Goal: Check status

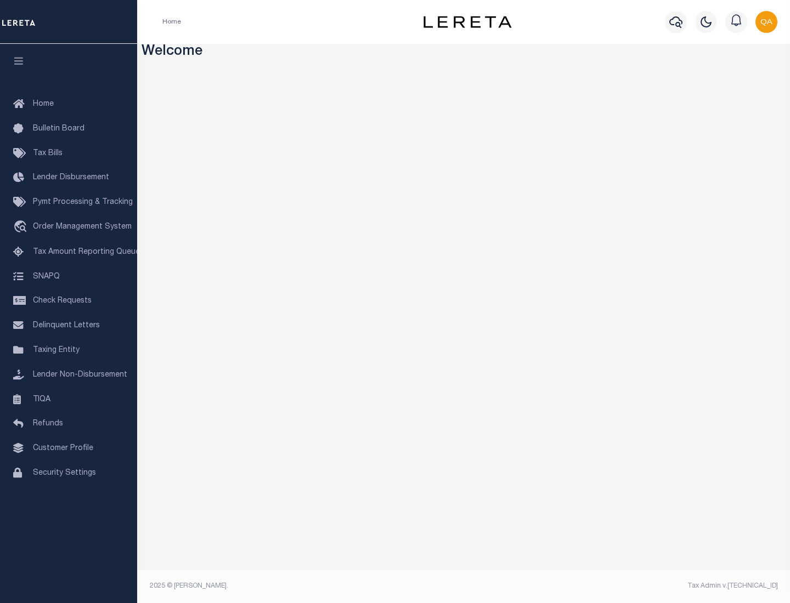
click at [69, 301] on span "Check Requests" at bounding box center [62, 301] width 59 height 8
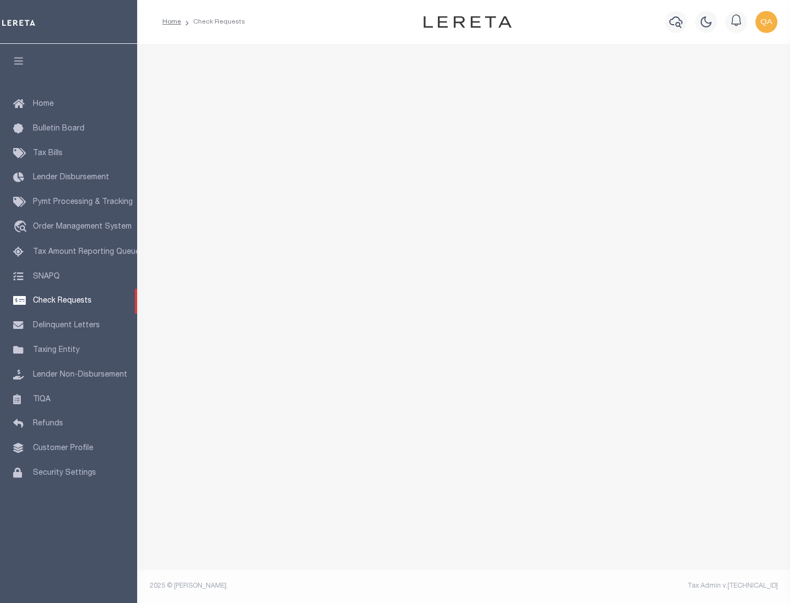
select select "50"
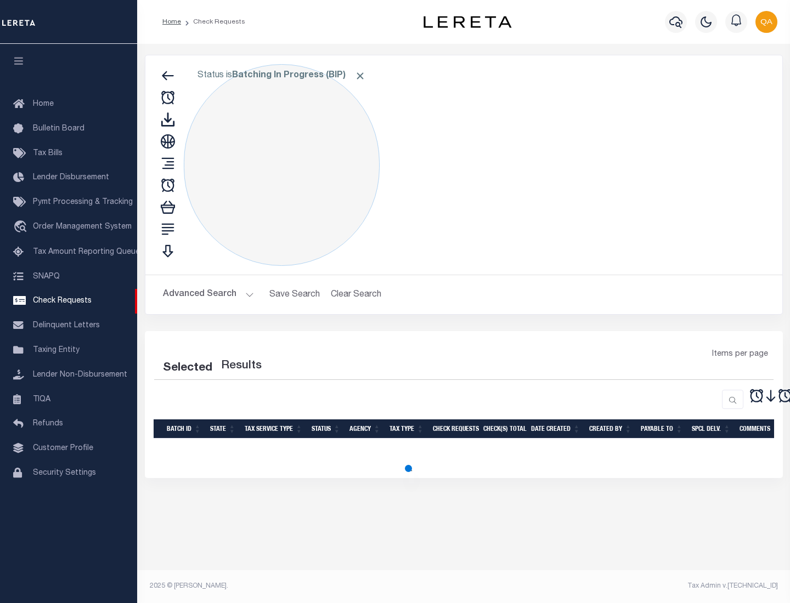
select select "50"
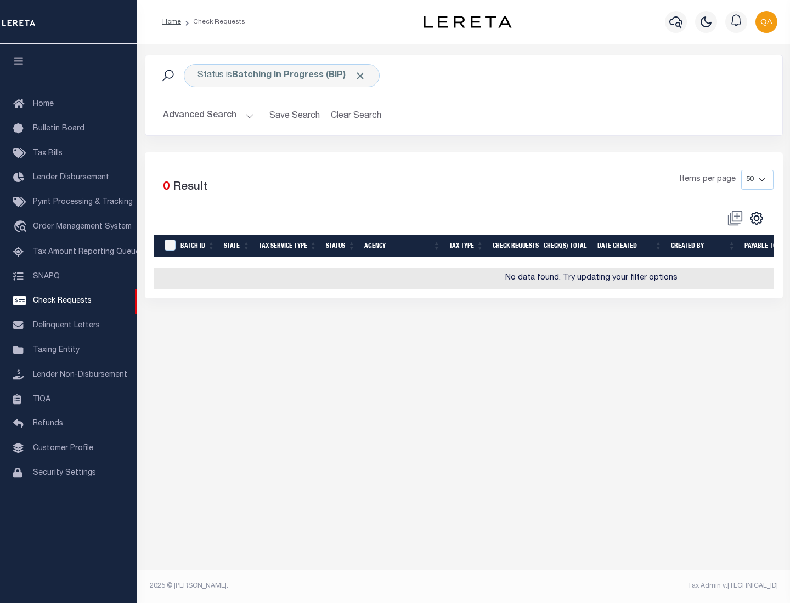
click at [360, 76] on span "Click to Remove" at bounding box center [360, 76] width 12 height 12
